Goal: Transaction & Acquisition: Obtain resource

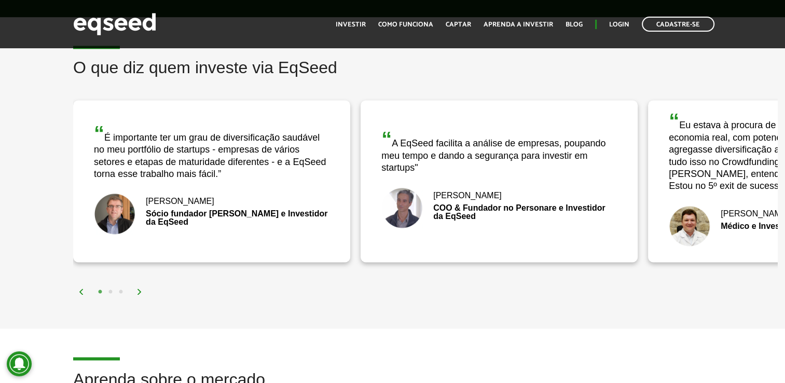
click at [158, 197] on div "[PERSON_NAME]" at bounding box center [211, 201] width 235 height 8
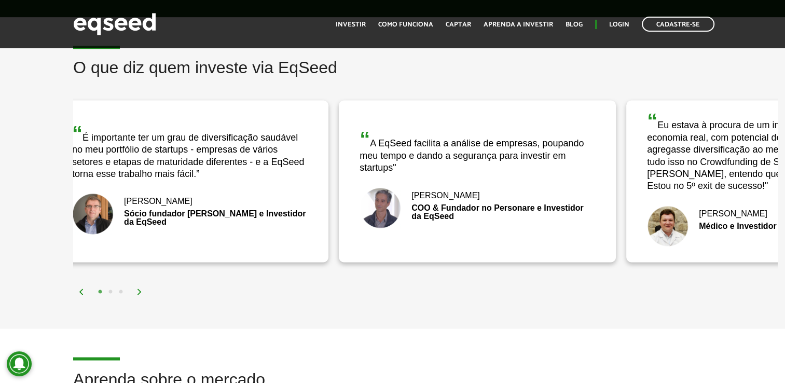
drag, startPoint x: 422, startPoint y: 155, endPoint x: 400, endPoint y: 140, distance: 26.6
click at [400, 141] on div "“ A EqSeed facilita a análise de empresas, poupando meu tempo e dando a seguran…" at bounding box center [476, 151] width 235 height 45
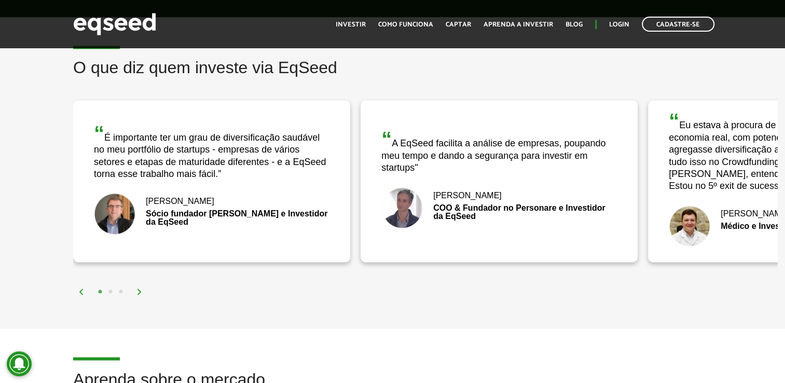
click at [394, 134] on div "“ A EqSeed facilita a análise de empresas, poupando meu tempo e dando a seguran…" at bounding box center [498, 151] width 235 height 45
click at [396, 199] on img at bounding box center [401, 207] width 41 height 41
click at [142, 288] on img at bounding box center [139, 291] width 6 height 6
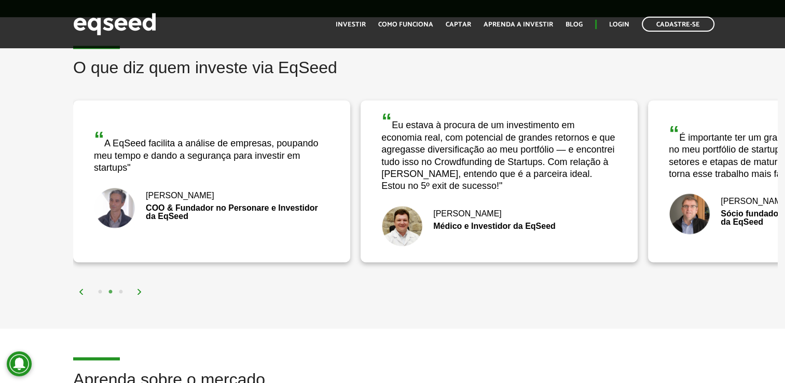
click at [419, 115] on div "“ Eu estava à procura de um investimento em economia real, com potencial de gra…" at bounding box center [498, 150] width 235 height 81
click at [405, 213] on img at bounding box center [401, 225] width 41 height 41
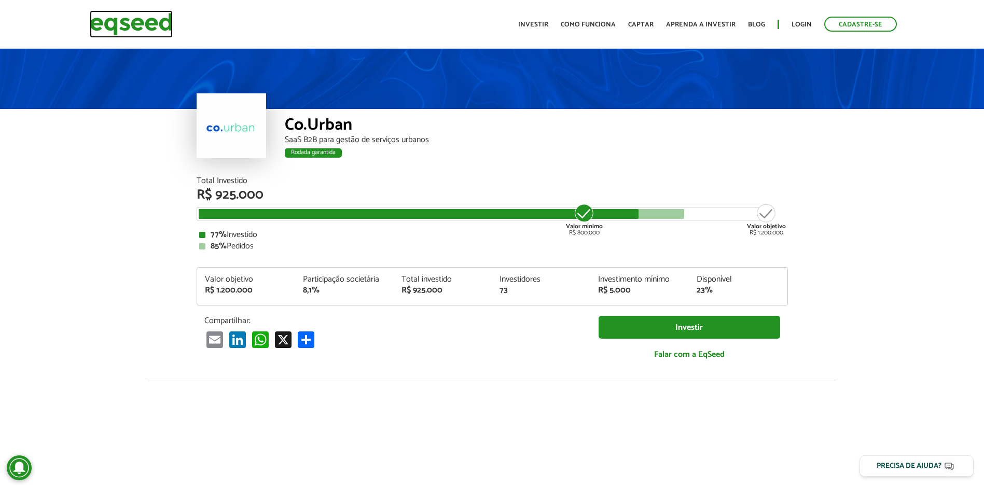
click at [144, 21] on img at bounding box center [131, 23] width 83 height 27
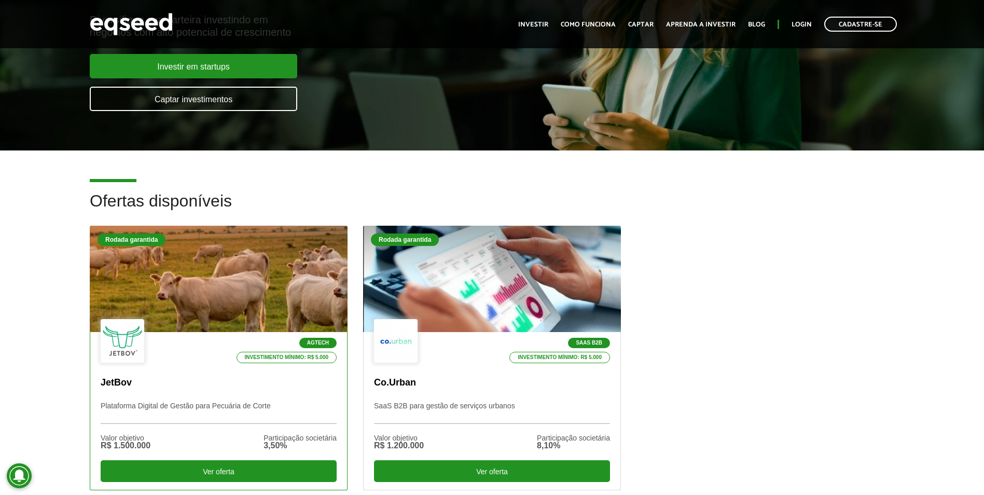
scroll to position [156, 0]
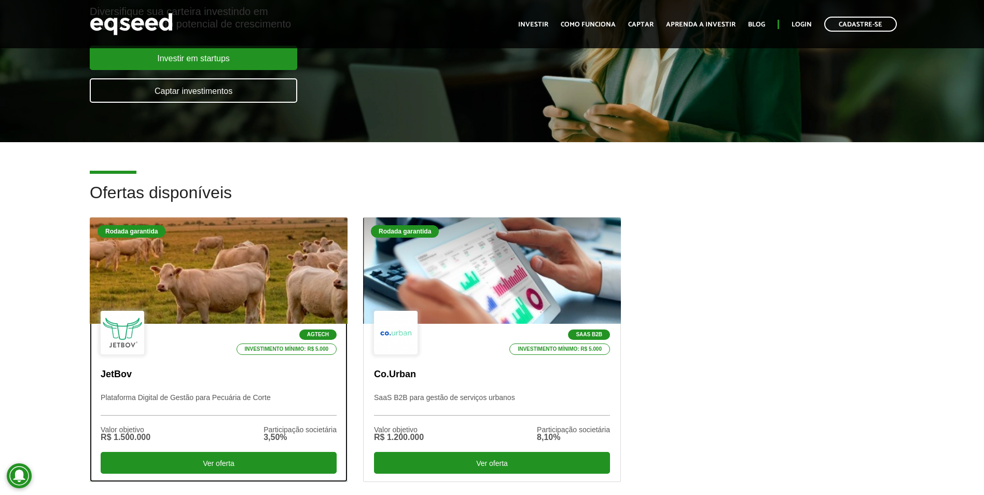
click at [192, 311] on div "Agtech Investimento mínimo: R$ 5.000" at bounding box center [219, 333] width 236 height 45
